Goal: Communication & Community: Answer question/provide support

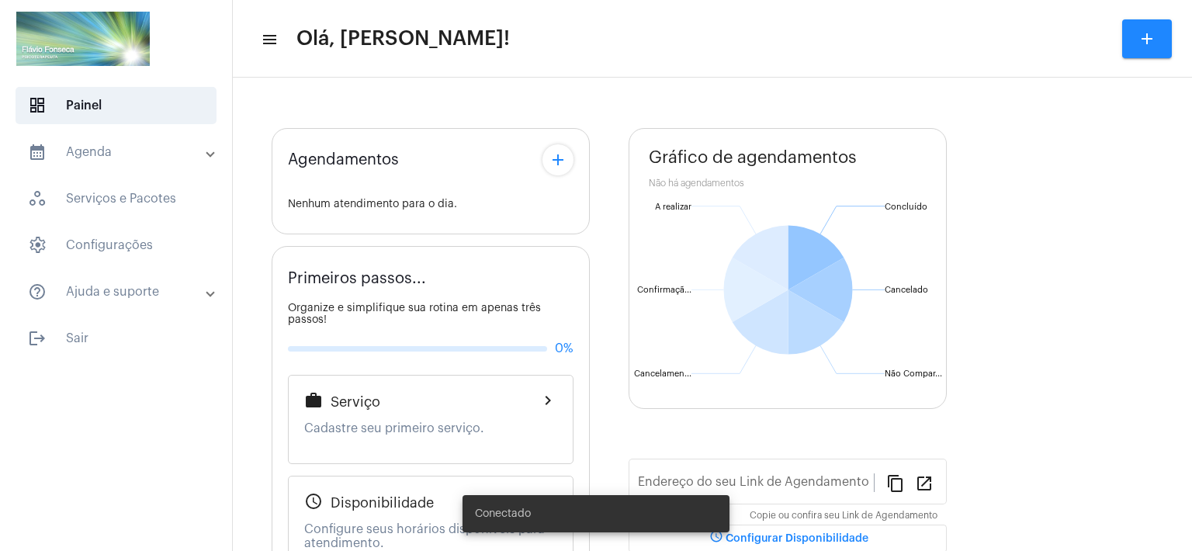
type input "[URL][DOMAIN_NAME]"
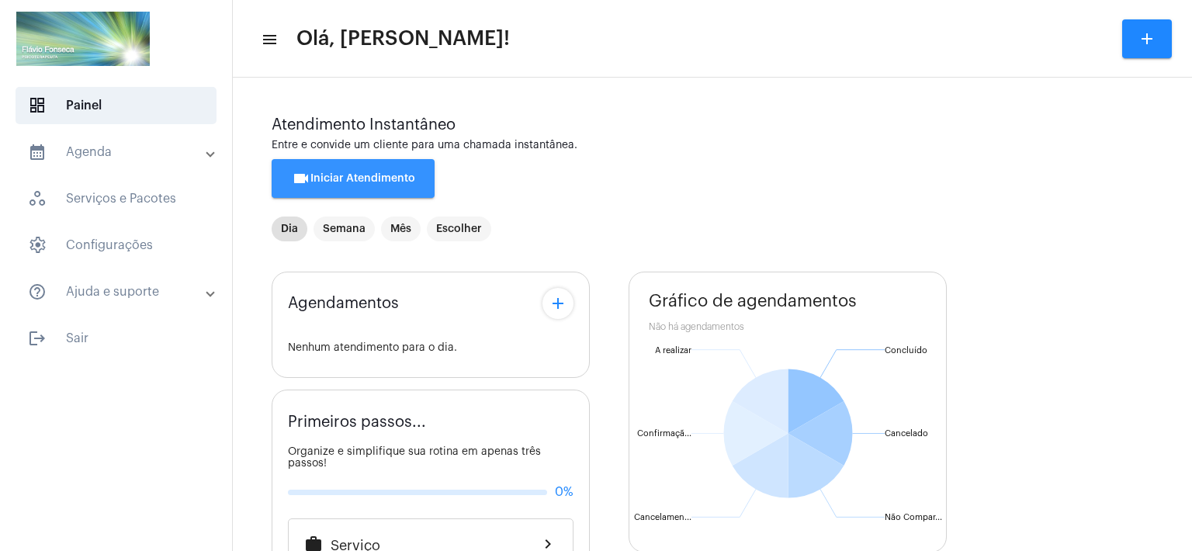
click at [323, 180] on span "videocam Iniciar Atendimento" at bounding box center [353, 178] width 123 height 11
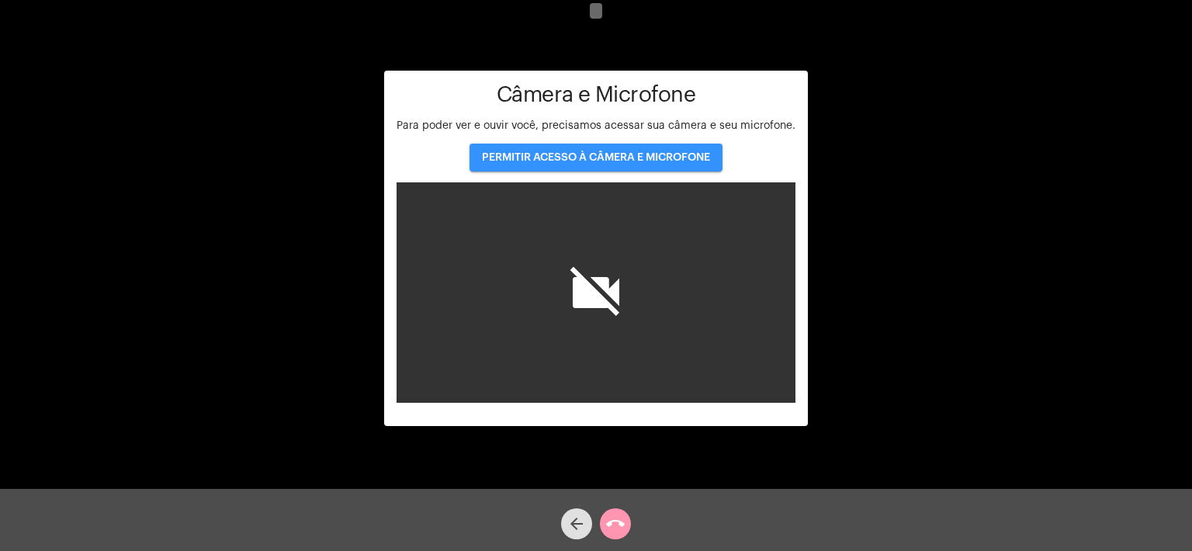
click at [586, 154] on span "PERMITIR ACESSO À CÂMERA E MICROFONE" at bounding box center [596, 157] width 228 height 11
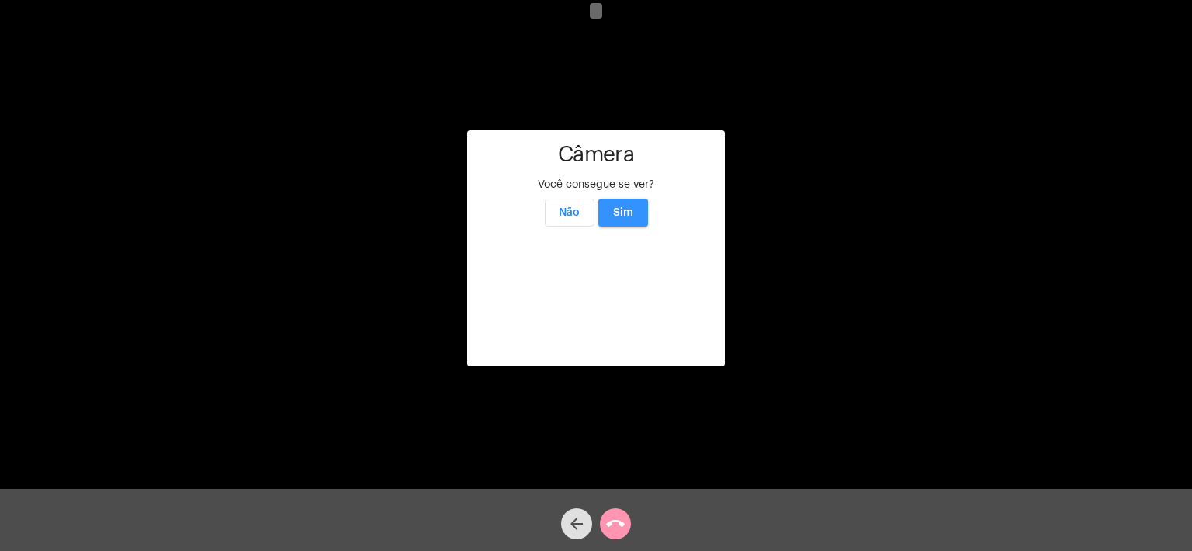
click at [618, 207] on span "Sim" at bounding box center [623, 212] width 20 height 11
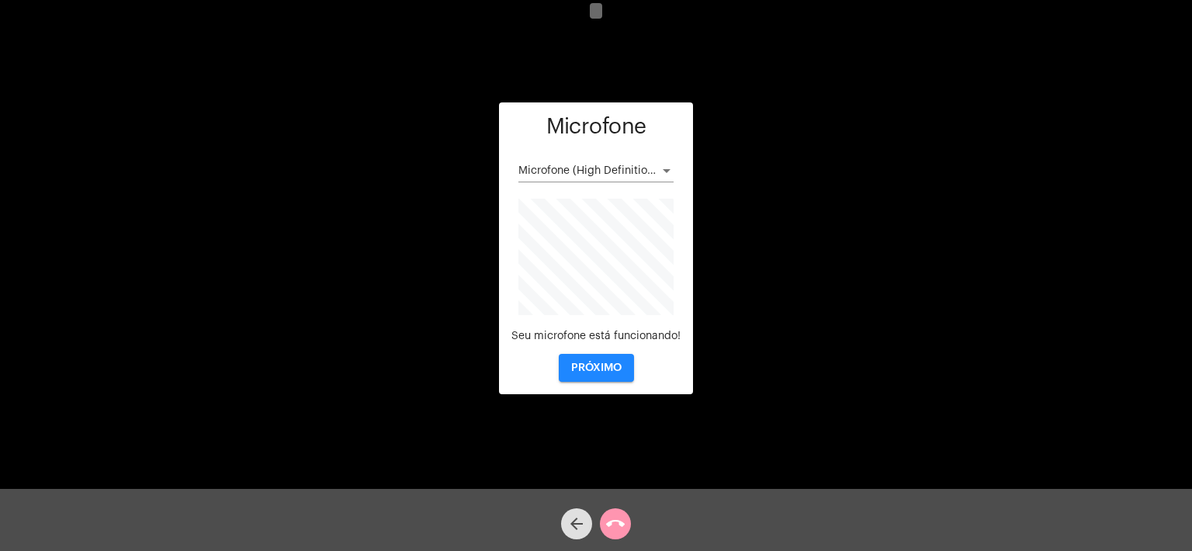
click at [603, 361] on button "PRÓXIMO" at bounding box center [596, 368] width 75 height 28
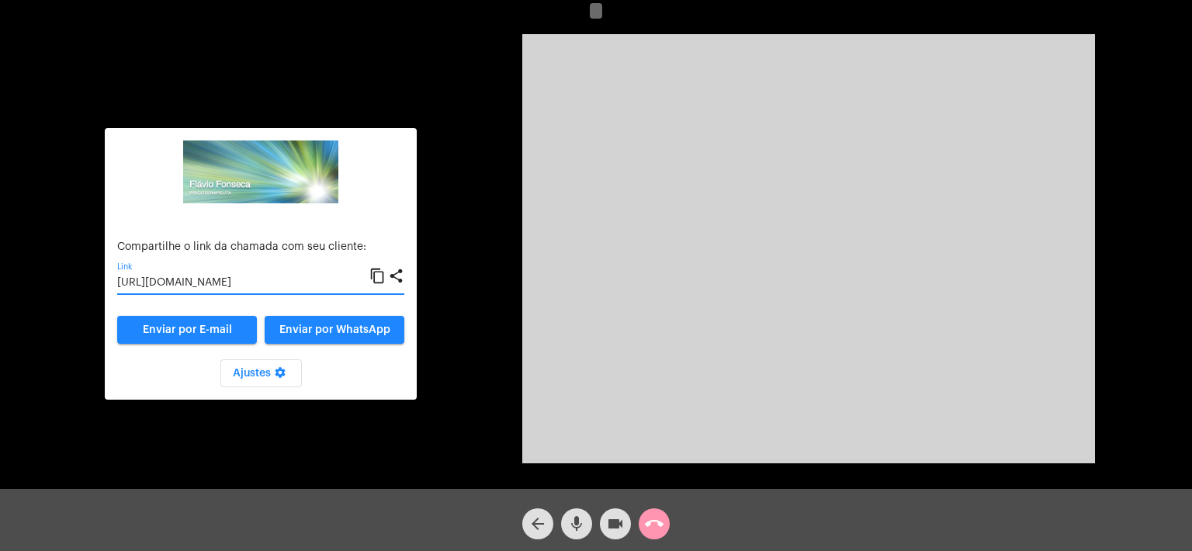
click at [211, 282] on input "[URL][DOMAIN_NAME]" at bounding box center [243, 283] width 252 height 12
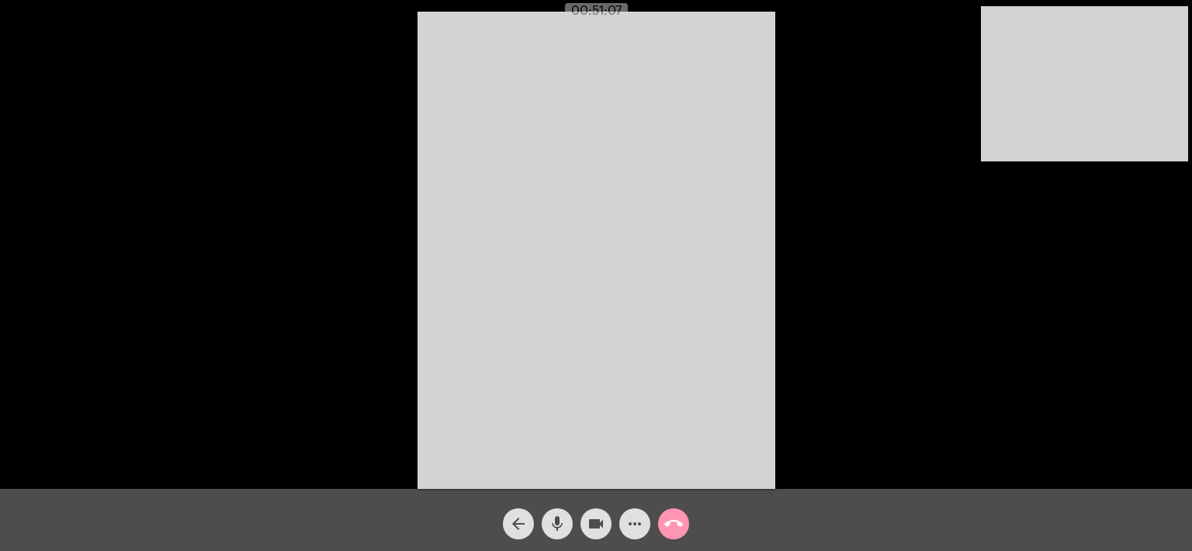
click at [677, 524] on mat-icon "call_end" at bounding box center [673, 523] width 19 height 19
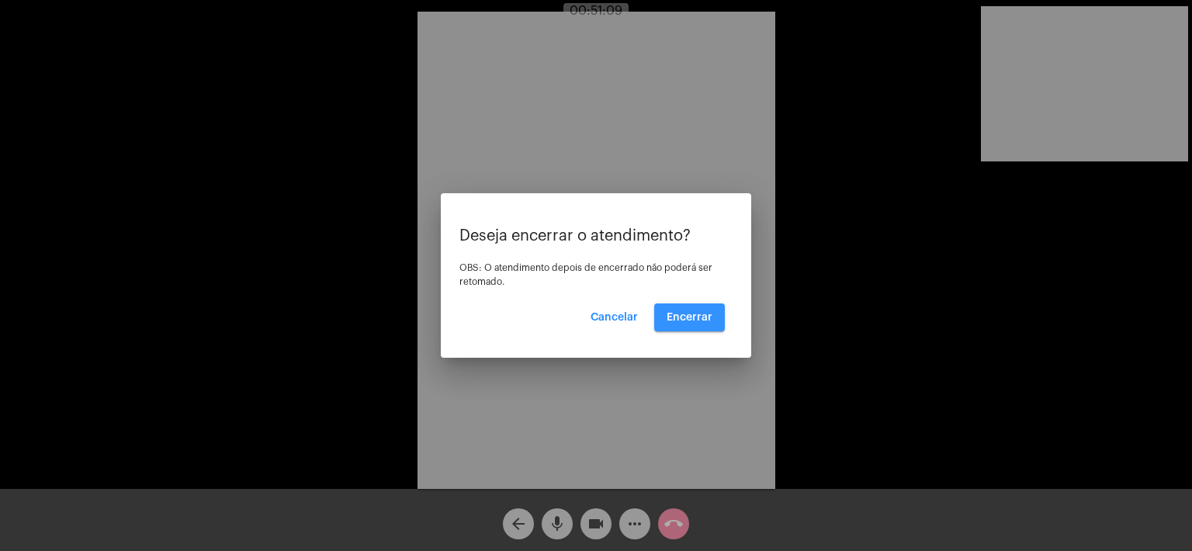
click at [704, 313] on span "Encerrar" at bounding box center [690, 317] width 46 height 11
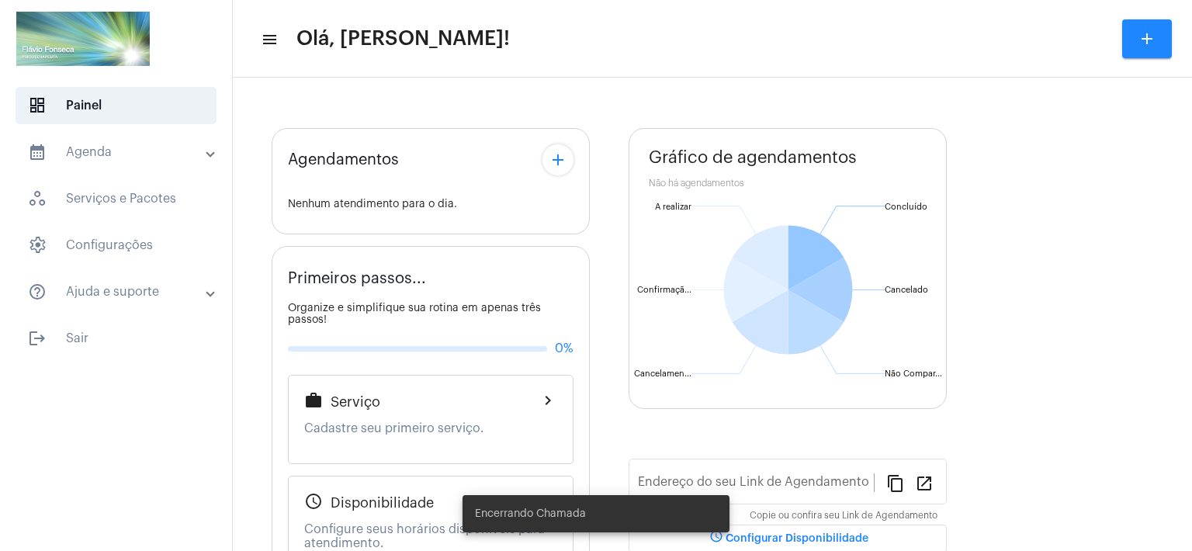
type input "[URL][DOMAIN_NAME]"
